Goal: Go to known website: Go to known website

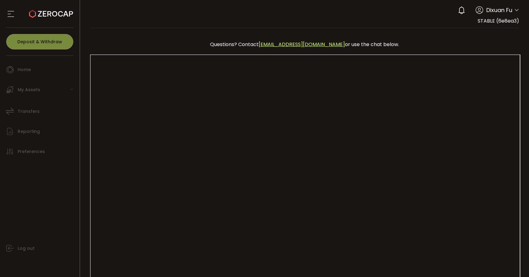
click at [514, 9] on icon at bounding box center [516, 10] width 5 height 5
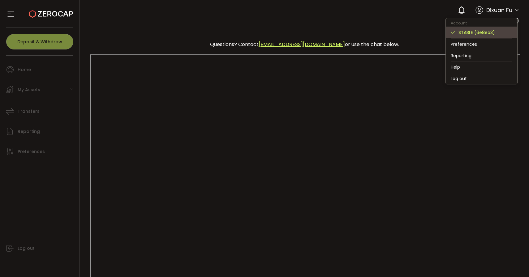
click at [498, 35] on div "STABLE (6e8ea3)" at bounding box center [486, 32] width 54 height 7
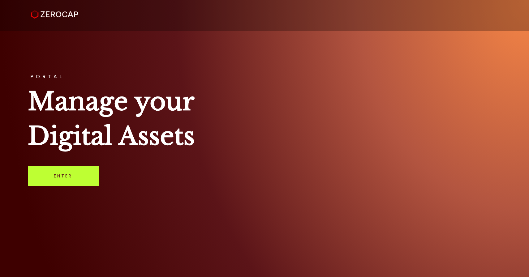
click at [84, 179] on link "Enter" at bounding box center [63, 176] width 71 height 20
click at [87, 174] on link "Enter" at bounding box center [63, 176] width 71 height 20
